Goal: Information Seeking & Learning: Learn about a topic

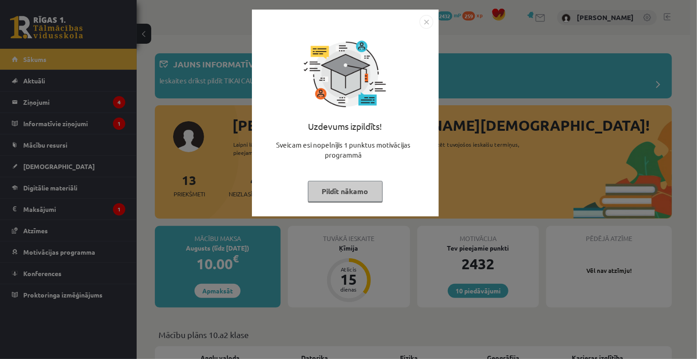
click at [430, 19] on img "Close" at bounding box center [427, 22] width 14 height 14
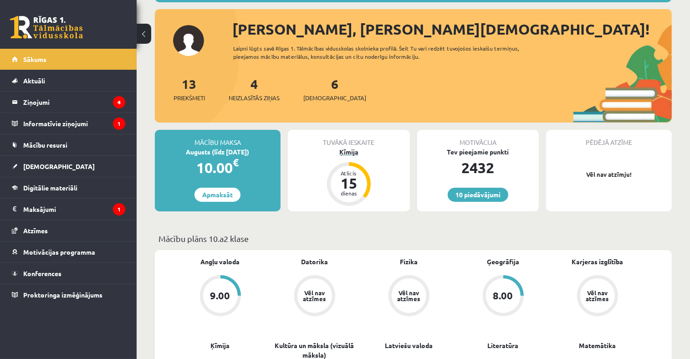
scroll to position [91, 0]
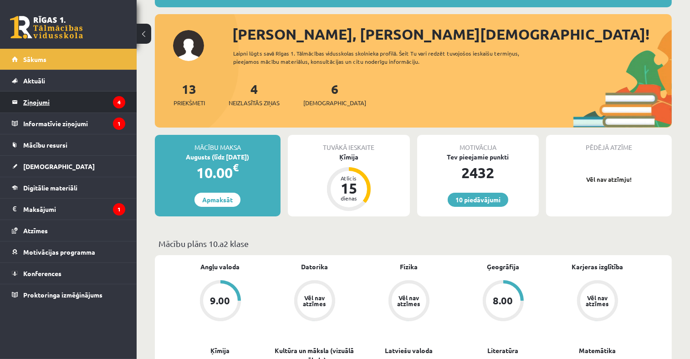
click at [36, 102] on legend "Ziņojumi 4" at bounding box center [74, 102] width 102 height 21
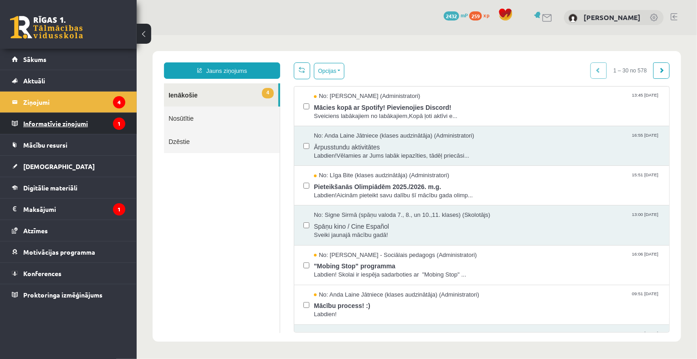
click at [64, 124] on legend "Informatīvie ziņojumi 1" at bounding box center [74, 123] width 102 height 21
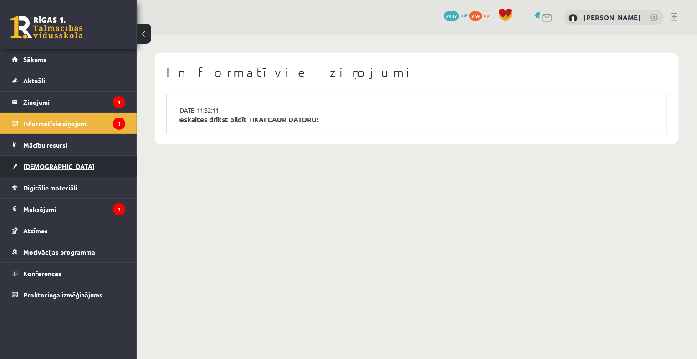
click at [45, 160] on link "[DEMOGRAPHIC_DATA]" at bounding box center [68, 166] width 113 height 21
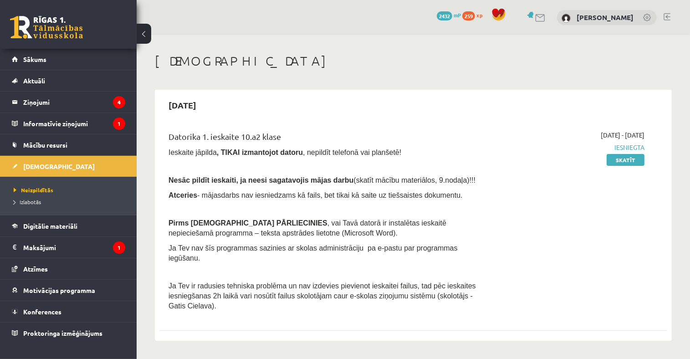
scroll to position [46, 0]
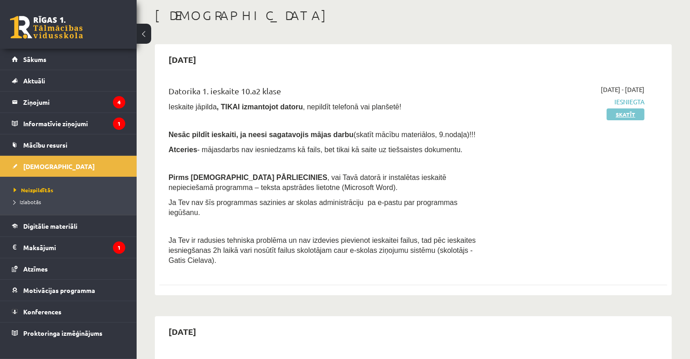
click at [620, 111] on link "Skatīt" at bounding box center [626, 114] width 38 height 12
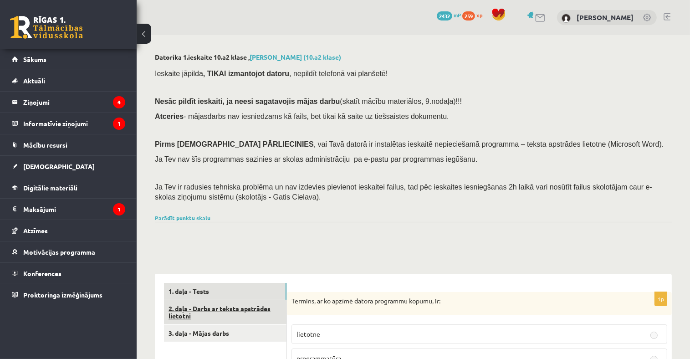
click at [261, 306] on link "2. daļa - Darbs ar teksta apstrādes lietotni" at bounding box center [225, 312] width 123 height 25
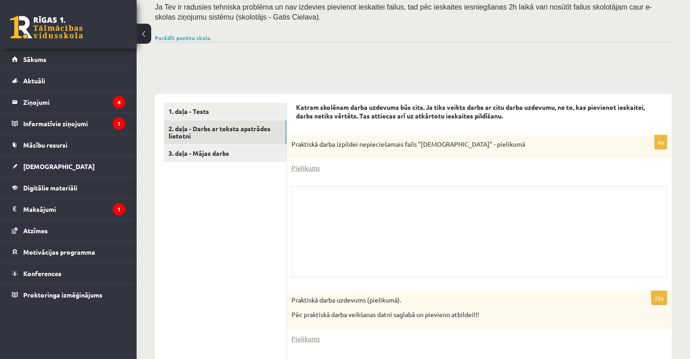
scroll to position [240, 0]
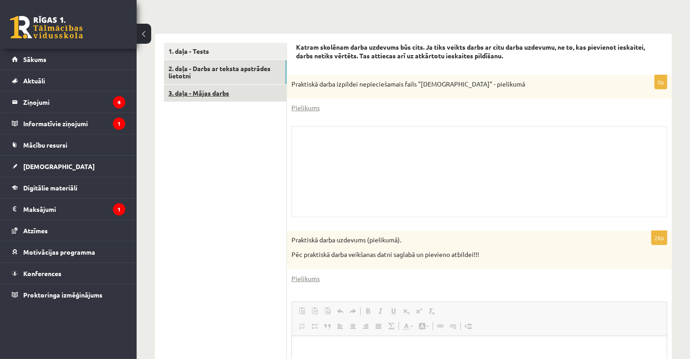
click at [197, 95] on link "3. daļa - Mājas darbs" at bounding box center [225, 93] width 123 height 17
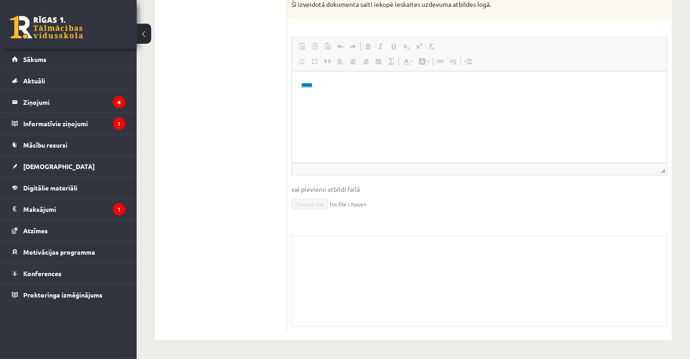
scroll to position [582, 0]
click at [304, 85] on link "*****" at bounding box center [306, 85] width 11 height 6
click at [306, 87] on link "*****" at bounding box center [306, 85] width 11 height 6
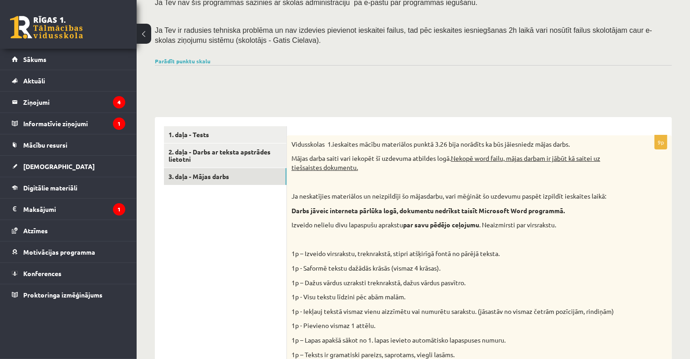
scroll to position [35, 0]
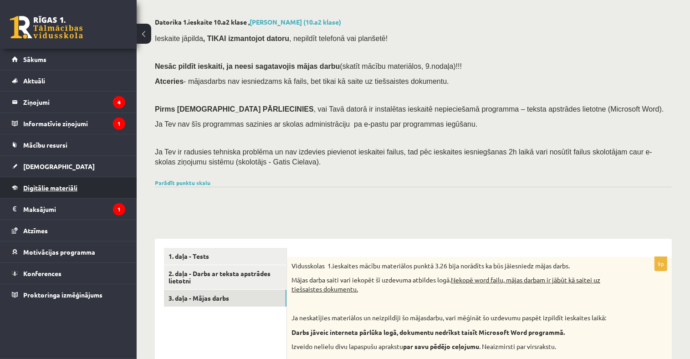
click at [42, 186] on span "Digitālie materiāli" at bounding box center [50, 188] width 54 height 8
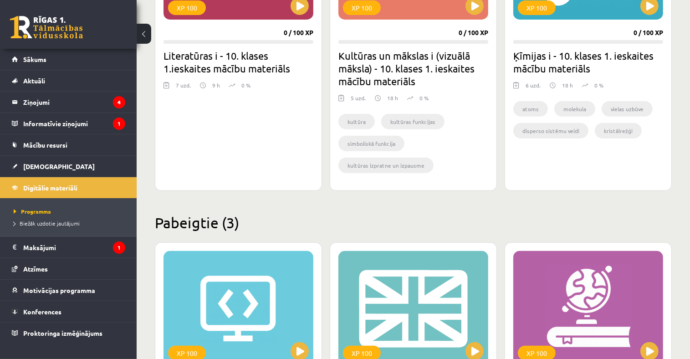
scroll to position [317, 0]
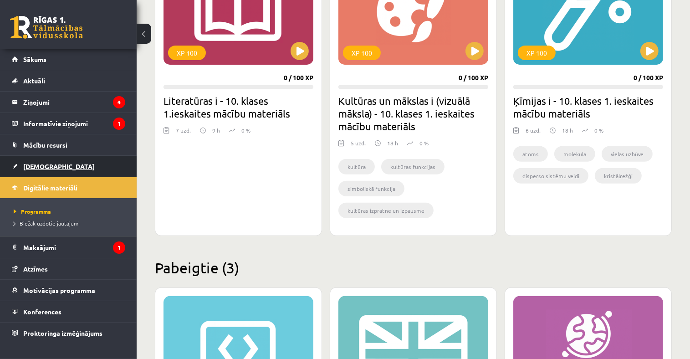
click at [40, 162] on link "[DEMOGRAPHIC_DATA]" at bounding box center [68, 166] width 113 height 21
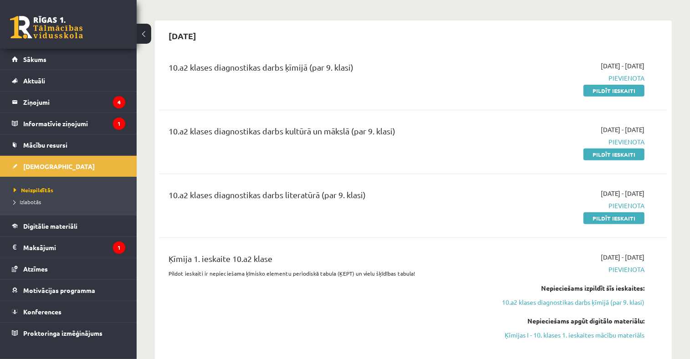
scroll to position [273, 0]
